Goal: Information Seeking & Learning: Learn about a topic

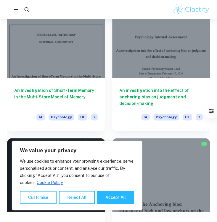
scroll to position [170, 0]
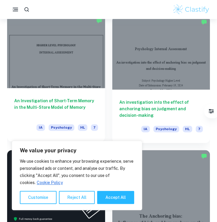
click at [77, 87] on div at bounding box center [56, 50] width 98 height 73
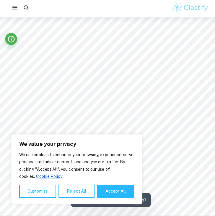
scroll to position [1554, 0]
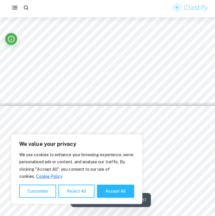
type input "8"
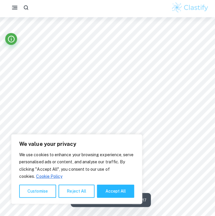
scroll to position [2034, 0]
